Goal: Task Accomplishment & Management: Use online tool/utility

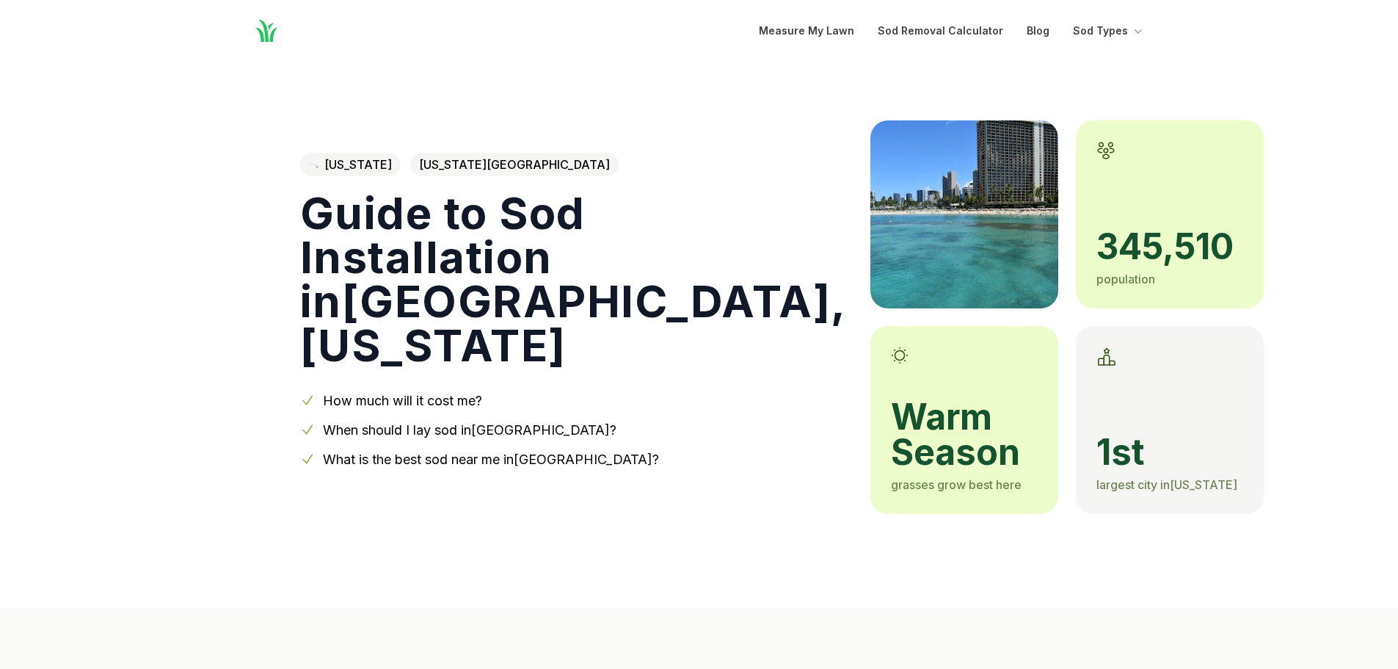
click at [438, 393] on link "How much will it cost me?" at bounding box center [402, 400] width 159 height 15
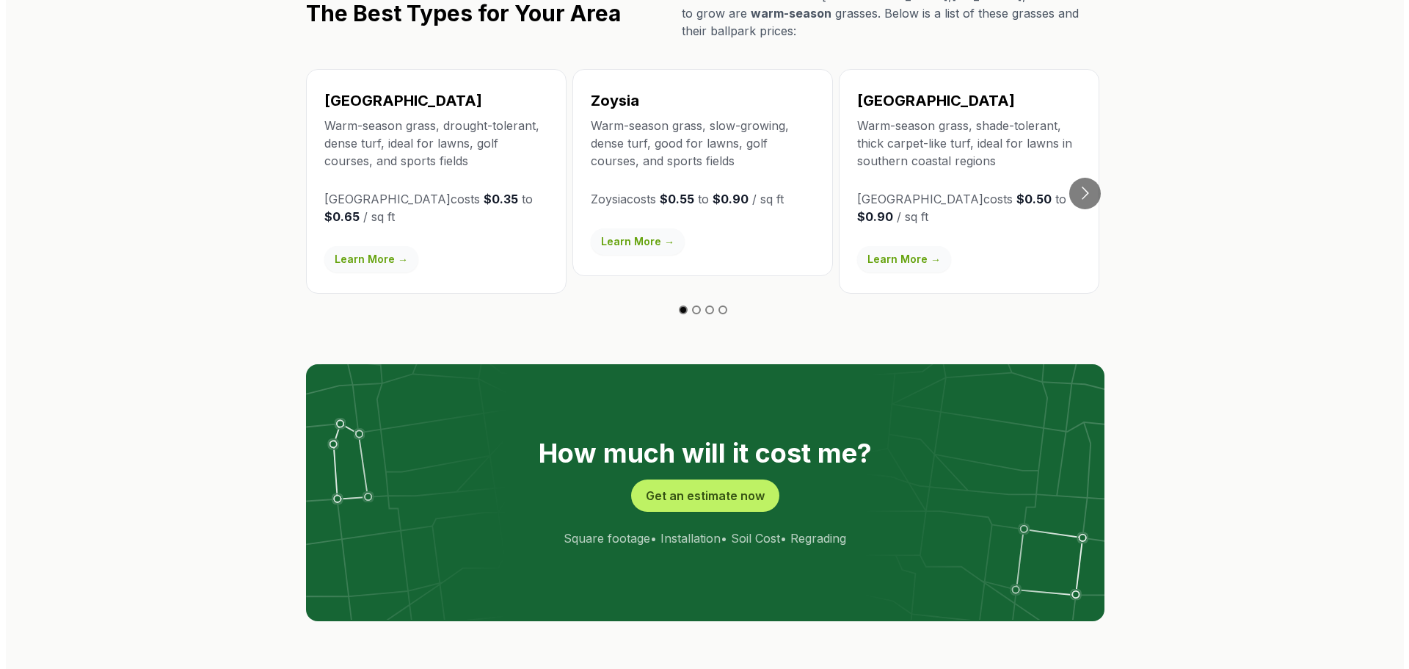
scroll to position [2792, 0]
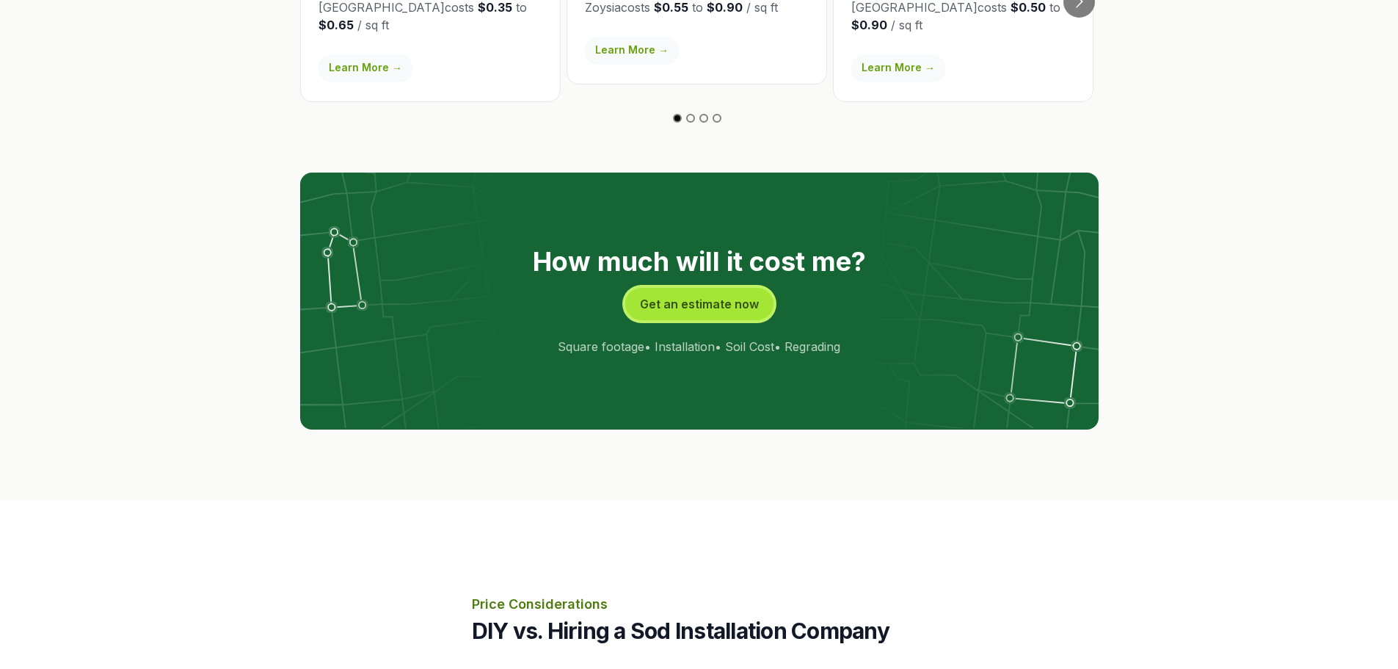
click at [728, 288] on button "Get an estimate now" at bounding box center [699, 304] width 148 height 32
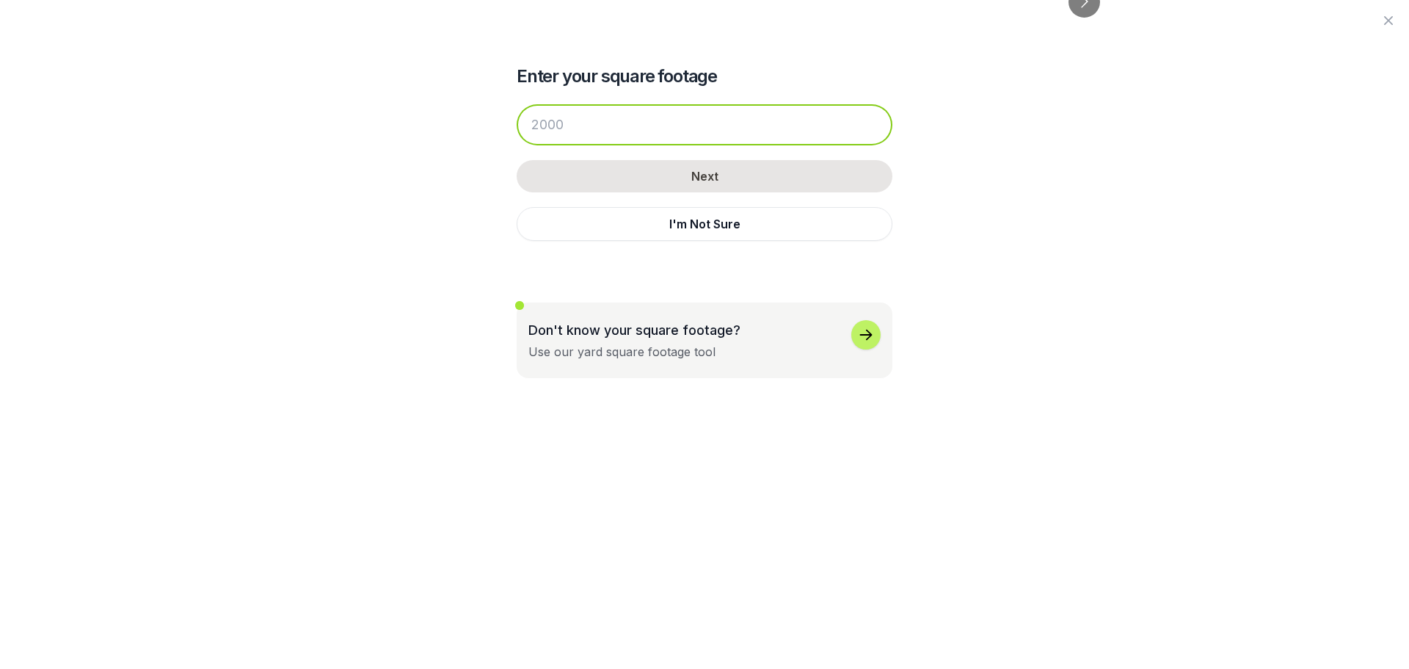
click at [672, 142] on input "number" at bounding box center [705, 124] width 376 height 41
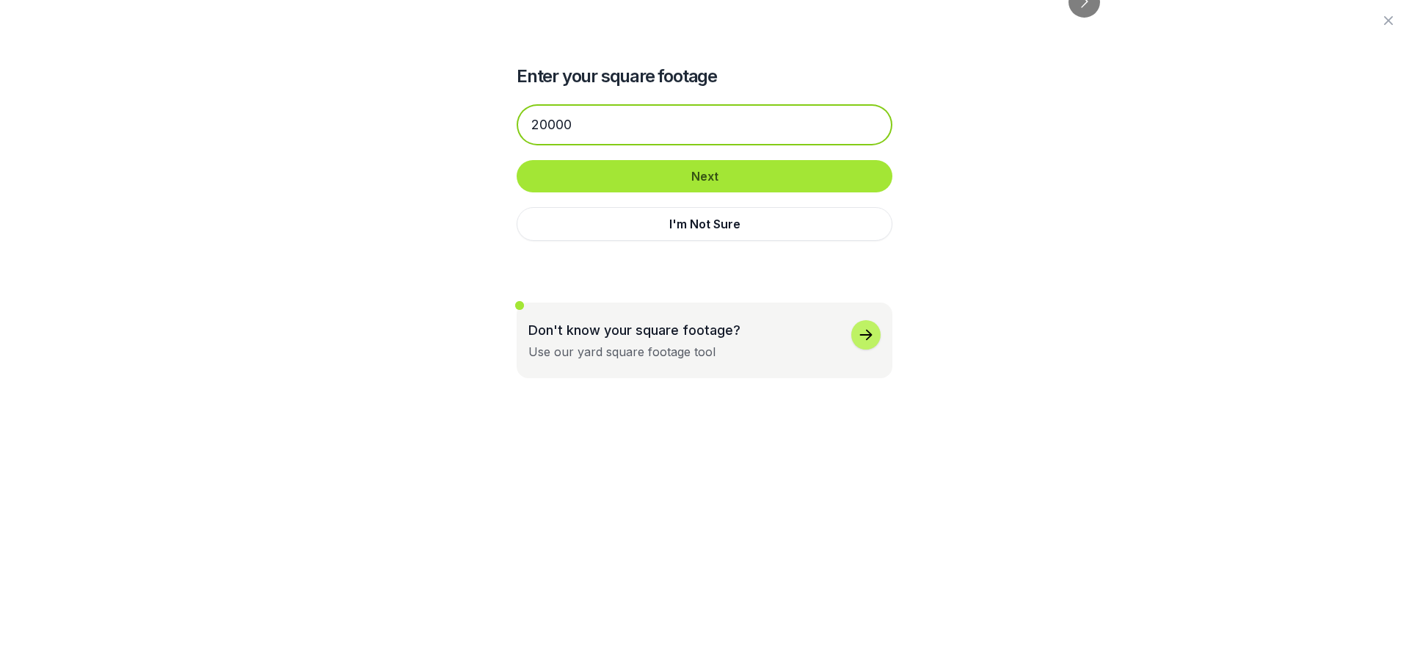
type input "20000"
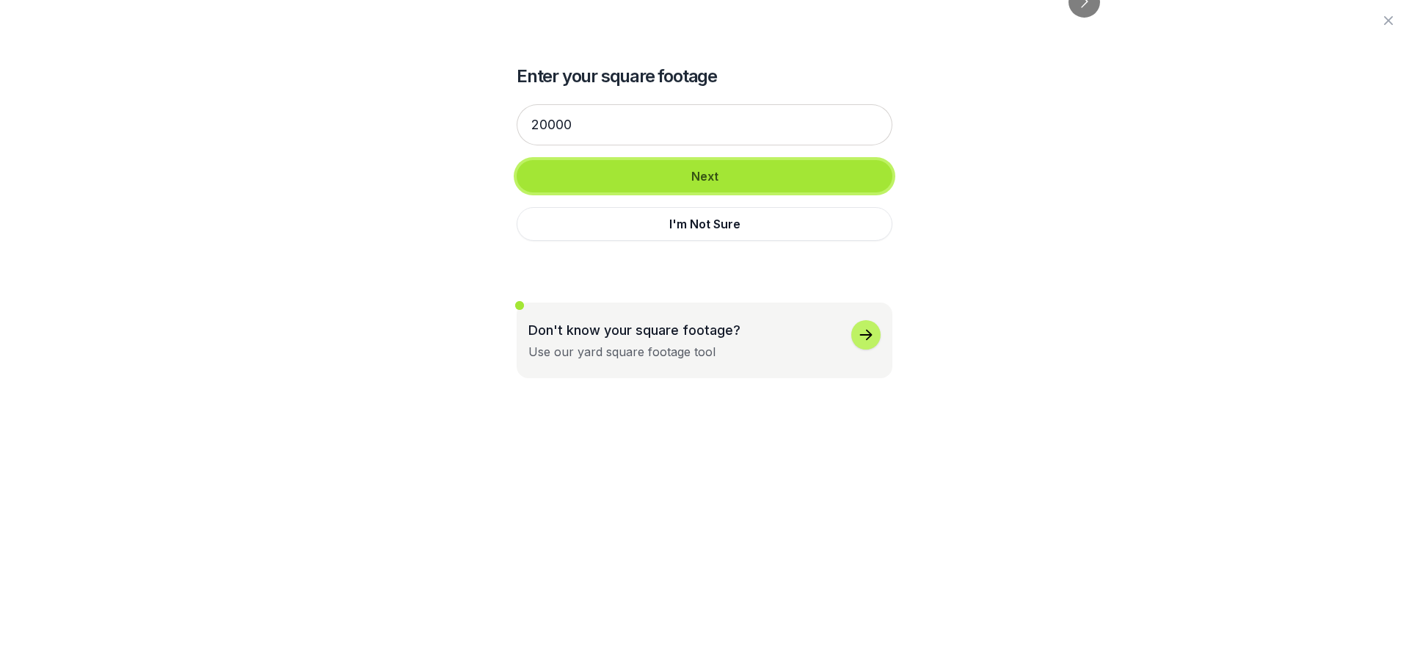
click at [672, 171] on button "Next" at bounding box center [705, 176] width 376 height 32
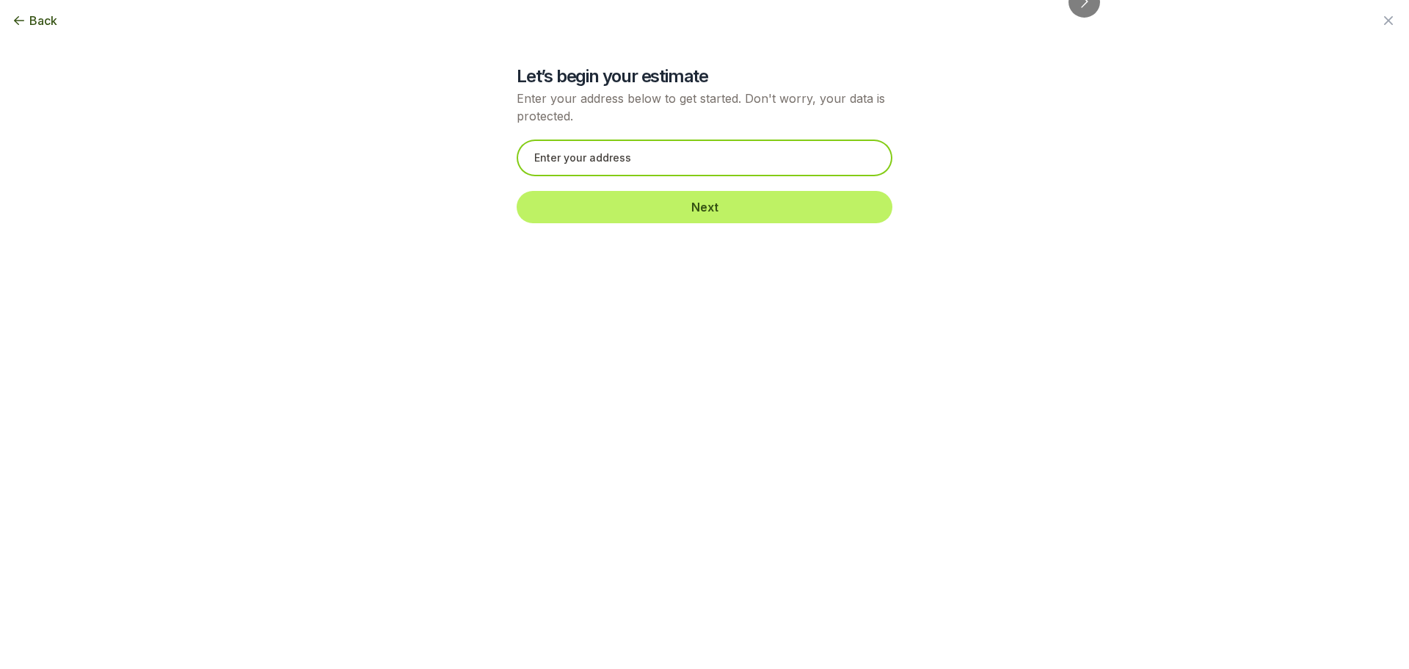
click at [668, 156] on input "text" at bounding box center [705, 157] width 376 height 37
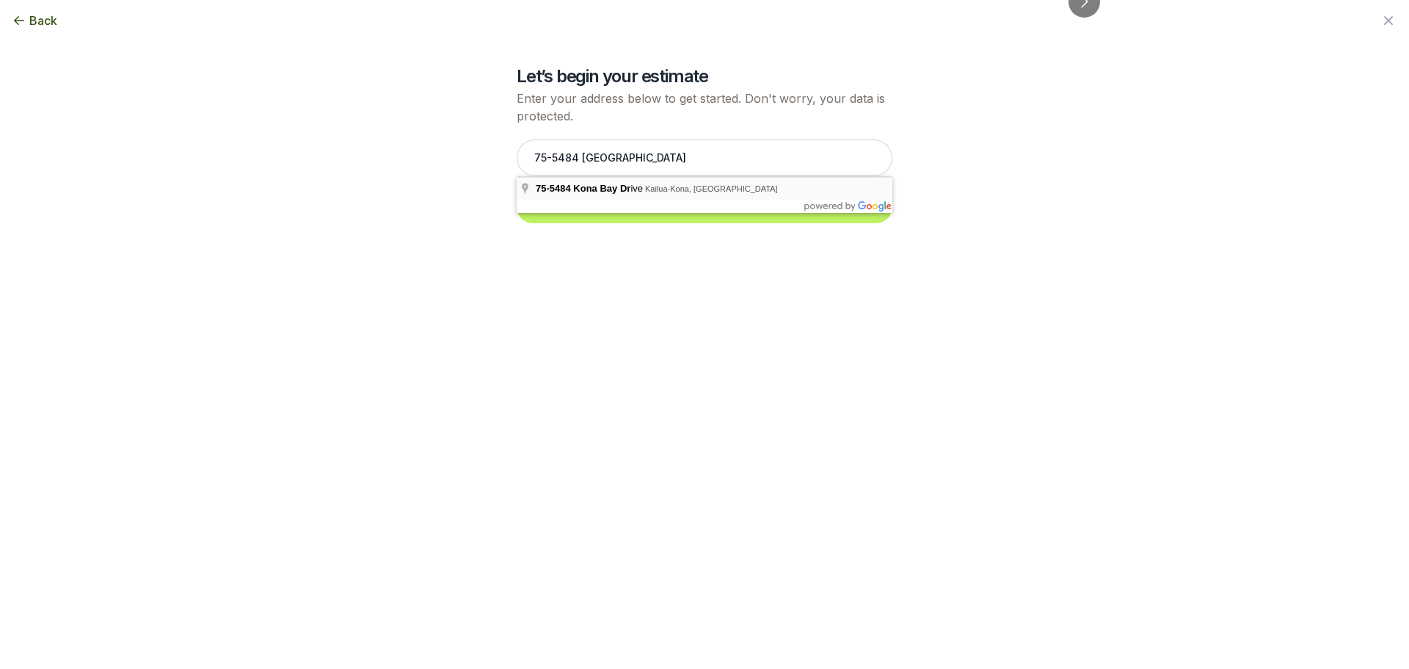
type input "[STREET_ADDRESS]"
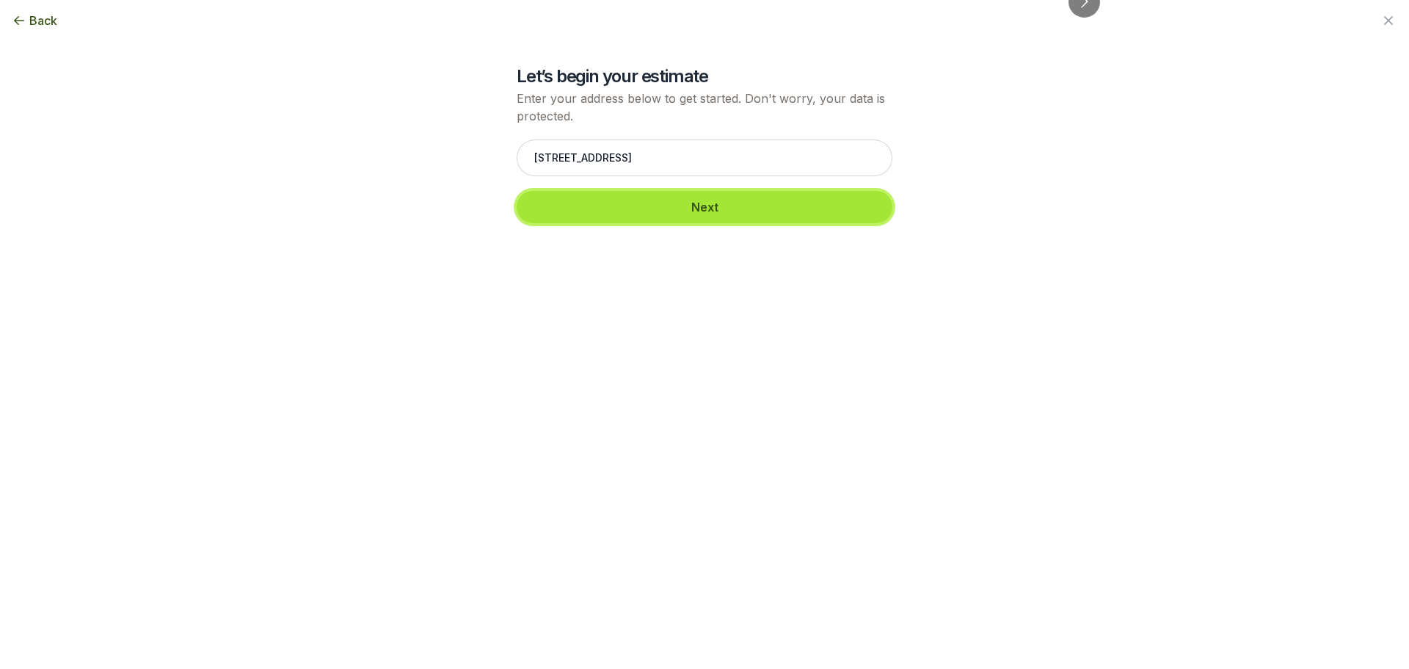
click at [667, 207] on button "Next" at bounding box center [705, 207] width 376 height 32
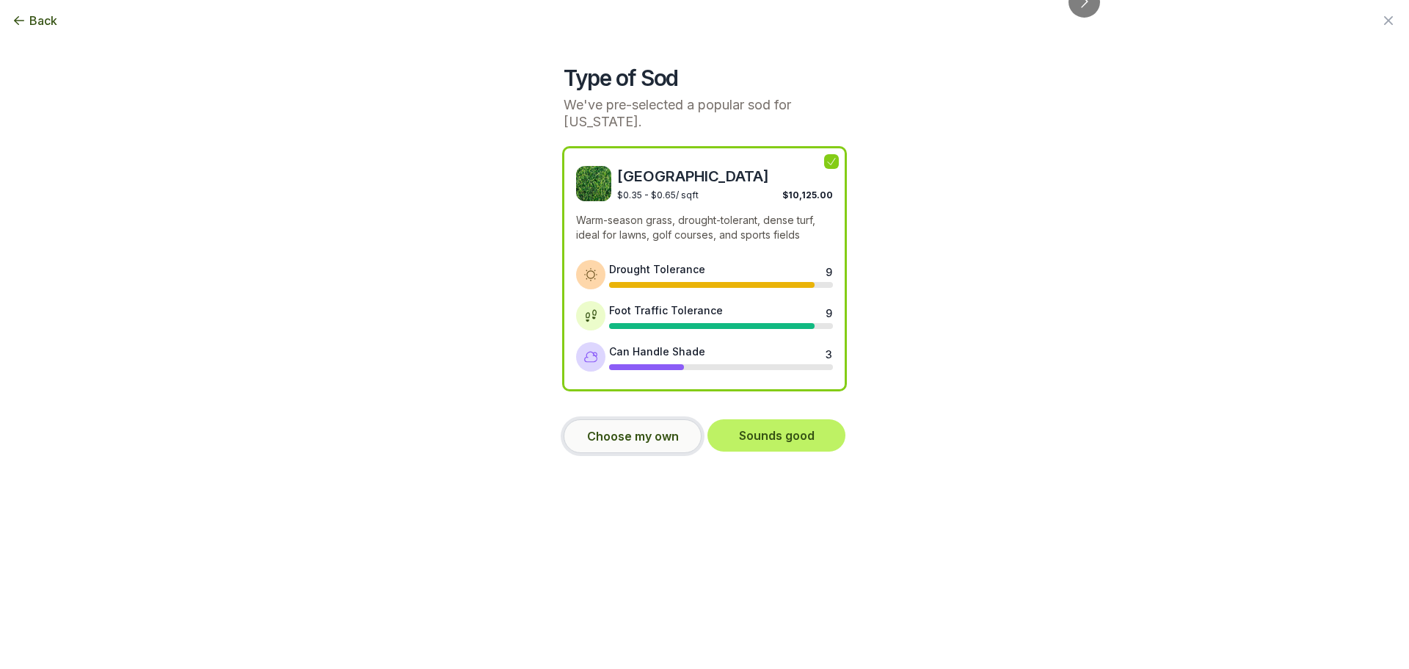
click at [668, 431] on button "Choose my own" at bounding box center [633, 436] width 138 height 34
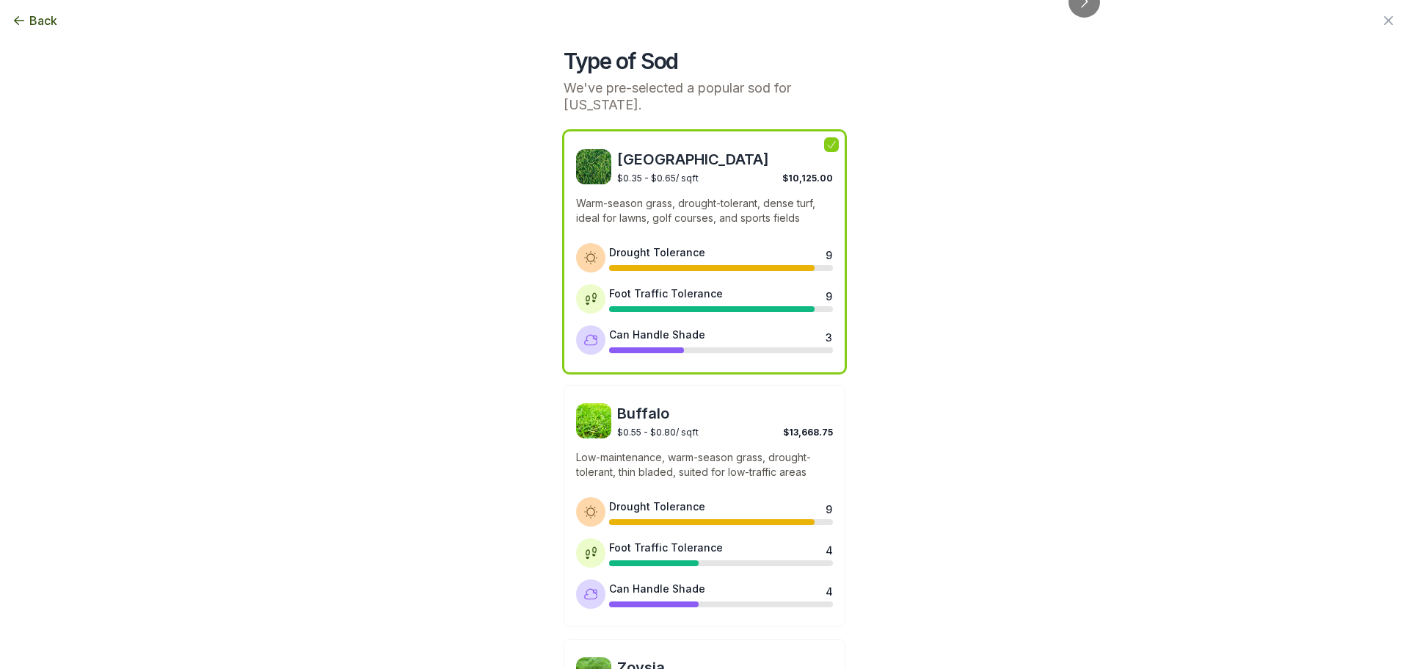
scroll to position [0, 0]
